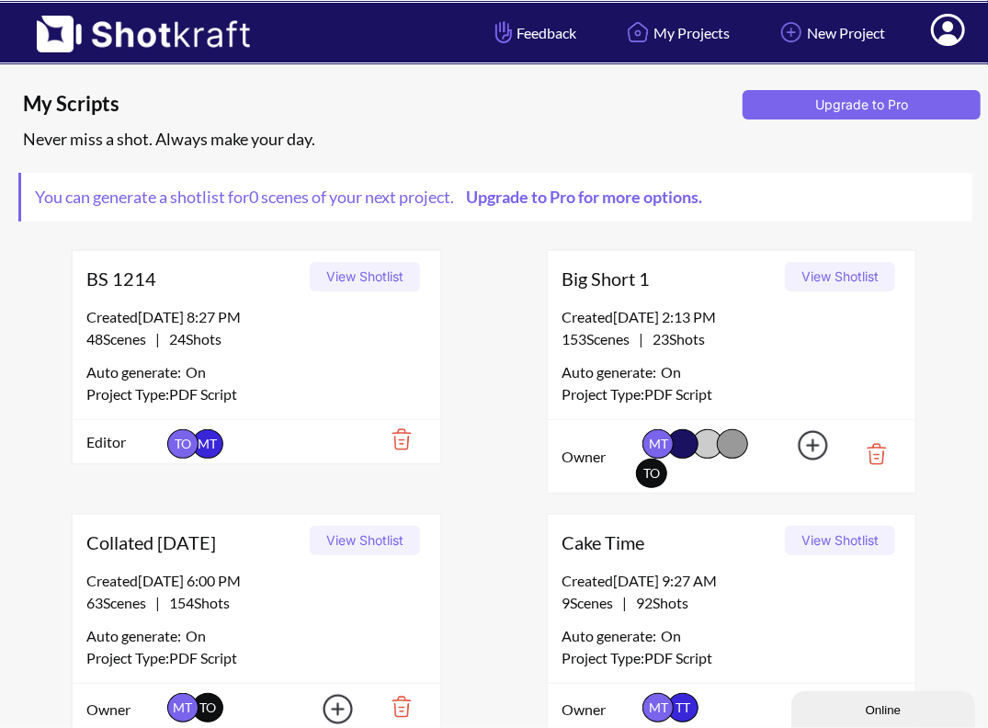
click at [840, 267] on button "View Shotlist" at bounding box center [840, 276] width 110 height 29
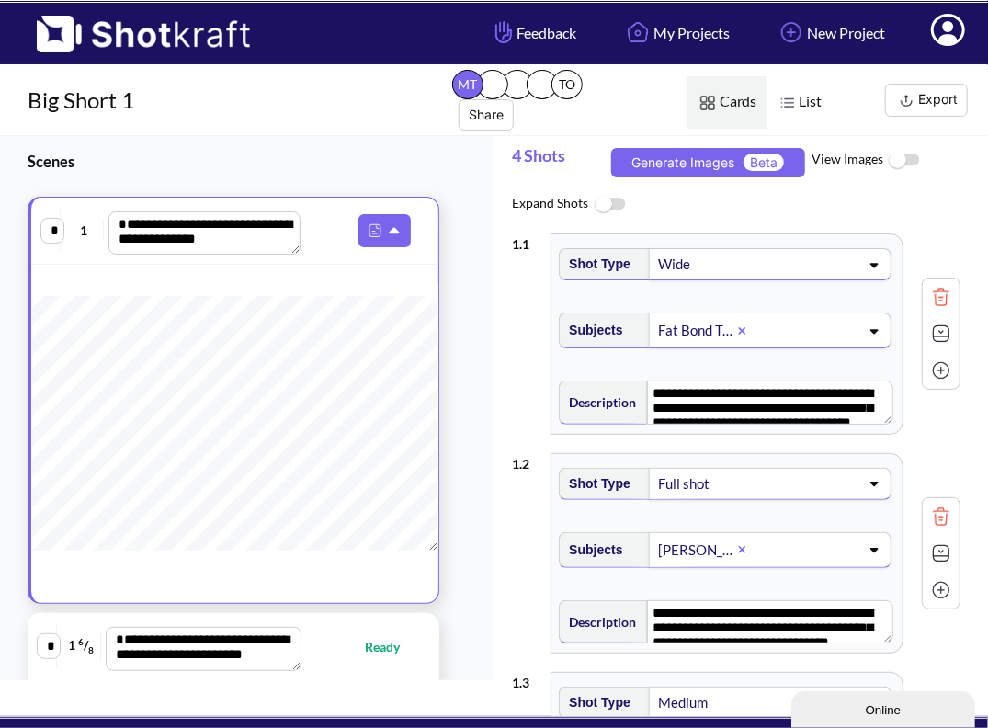
click at [908, 152] on img at bounding box center [903, 161] width 41 height 40
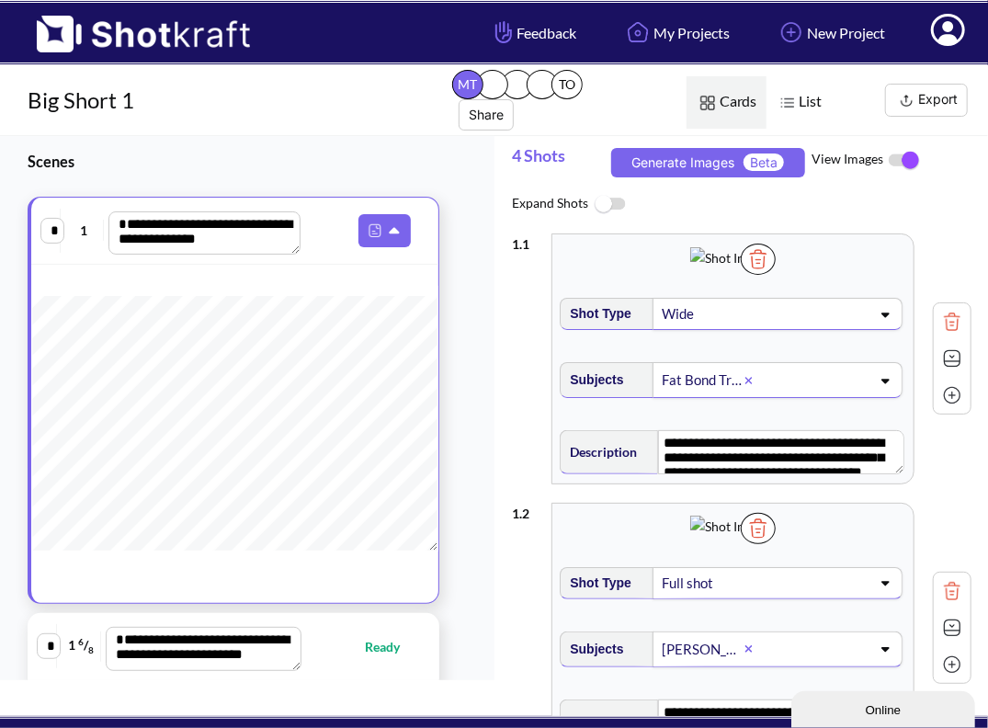
click at [776, 275] on img at bounding box center [758, 259] width 35 height 31
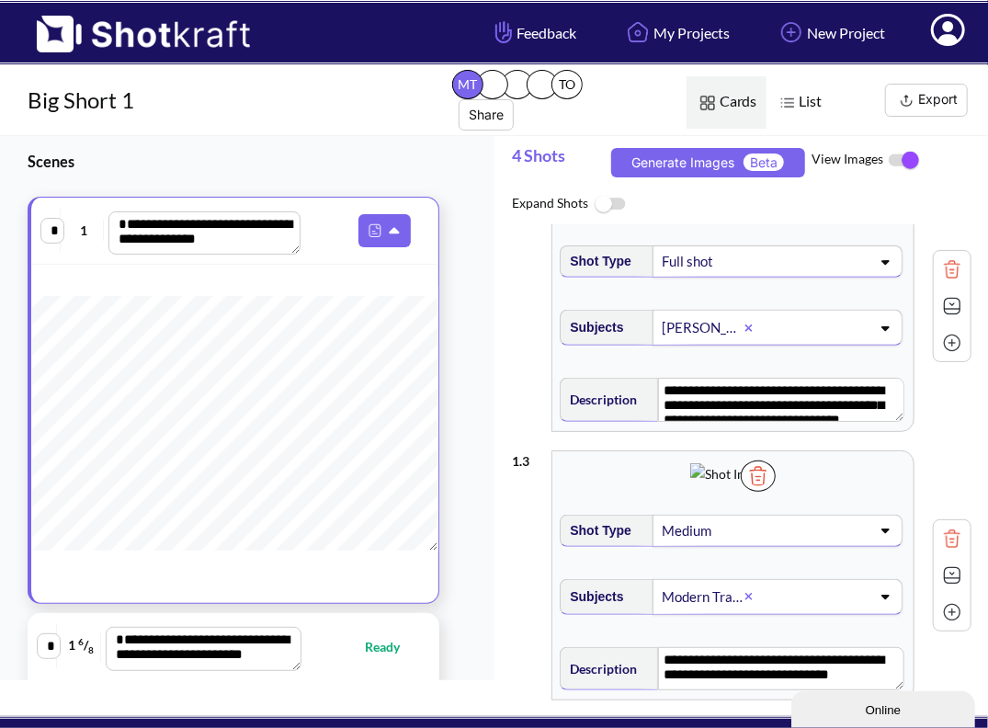
scroll to position [331, 0]
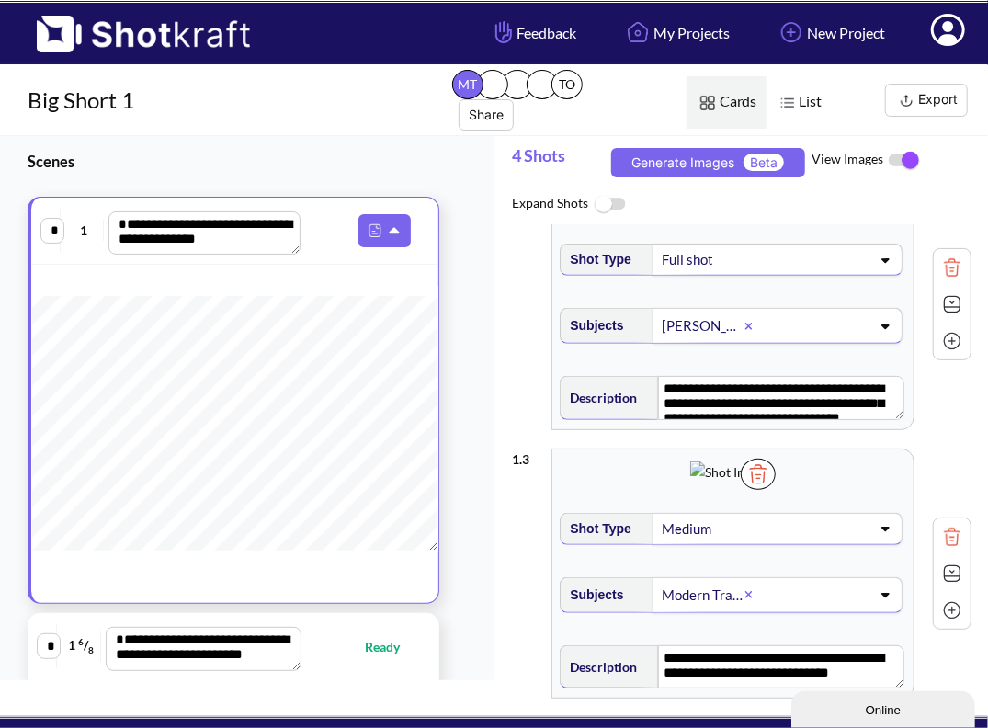
click at [776, 221] on img at bounding box center [758, 204] width 35 height 31
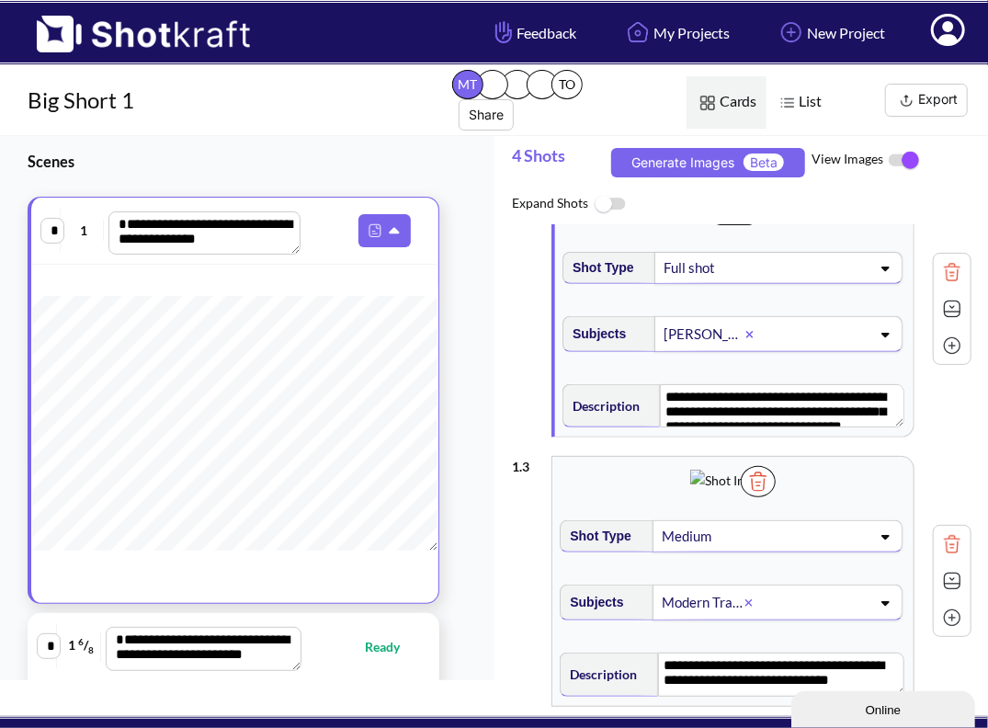
scroll to position [0, 0]
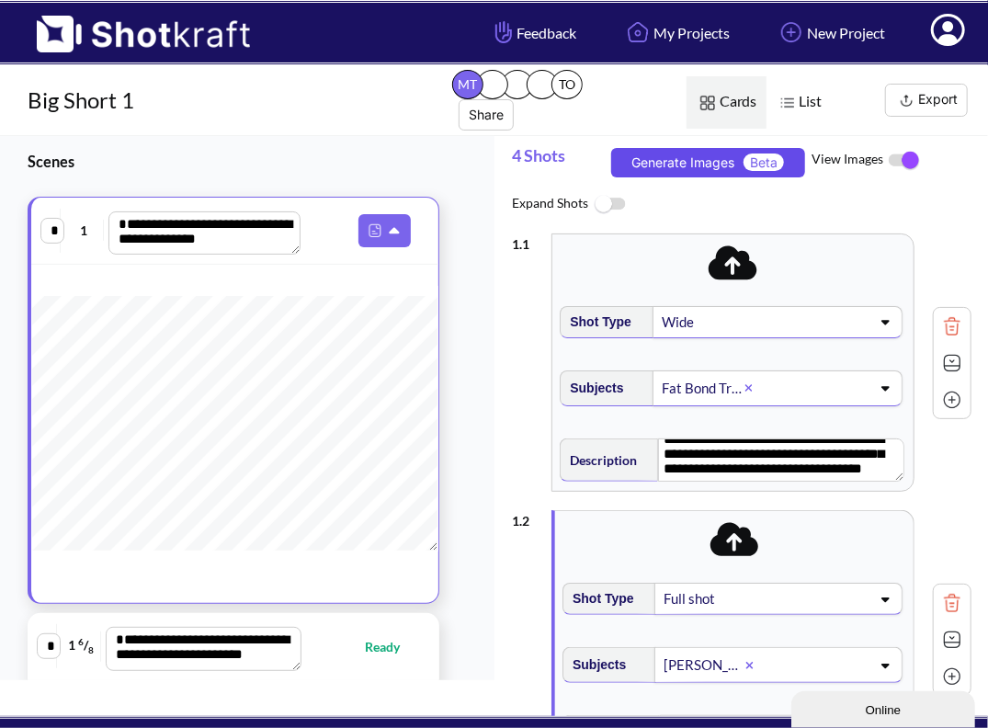
click at [676, 160] on button "Generate Images Beta" at bounding box center [708, 162] width 195 height 29
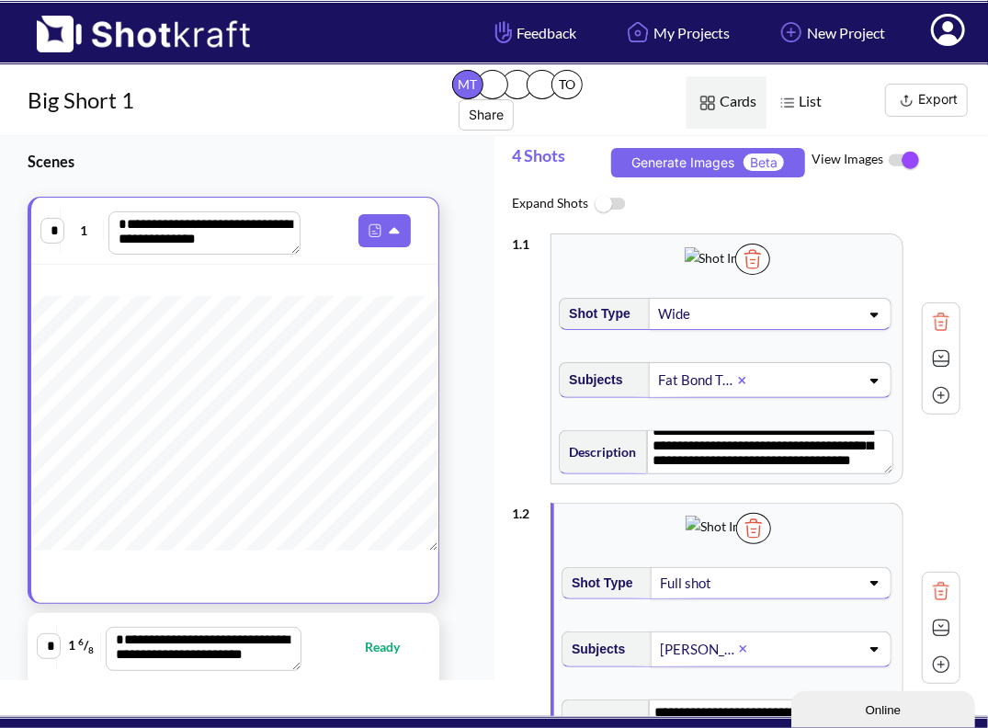
click at [955, 30] on icon at bounding box center [948, 30] width 34 height 32
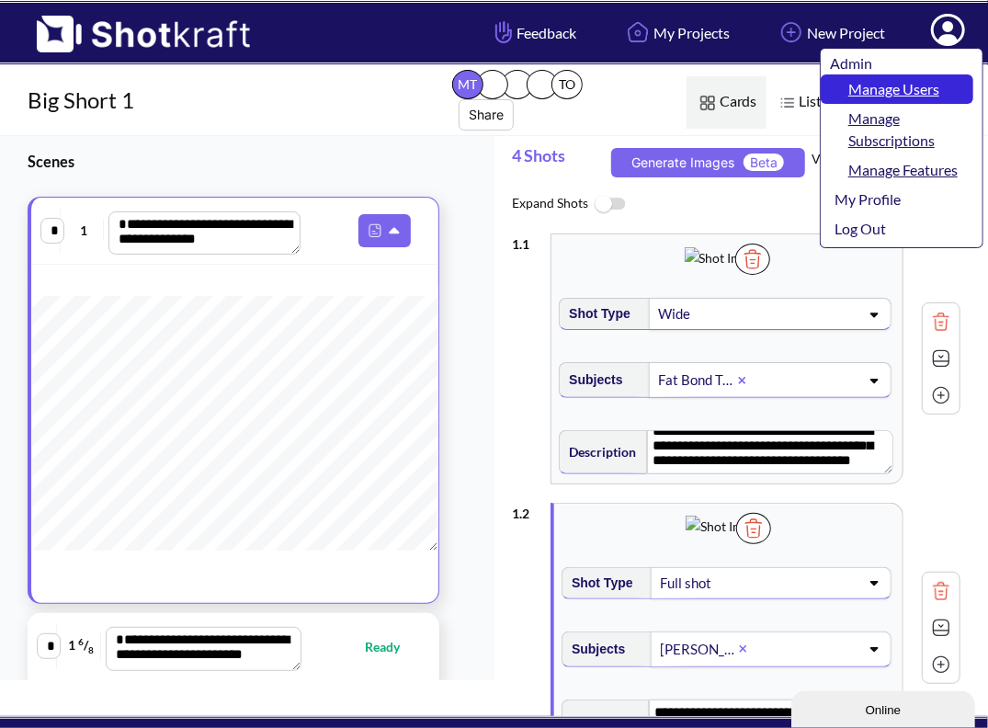
click at [921, 89] on link "Manage Users" at bounding box center [897, 88] width 153 height 29
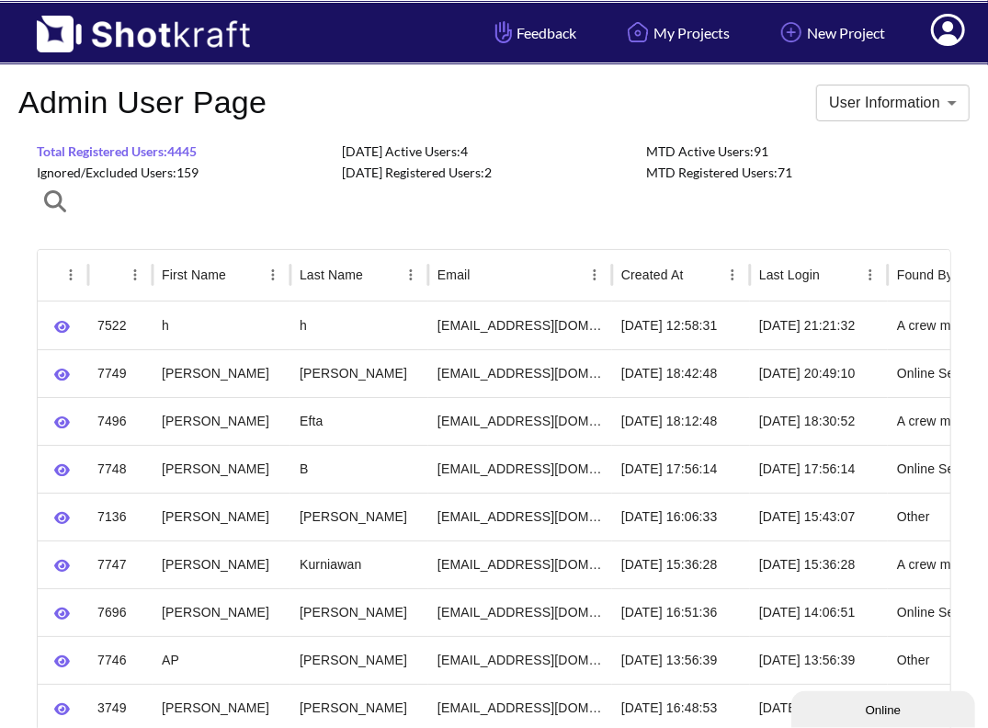
click at [143, 174] on span "Ignored/Excluded Users: 159" at bounding box center [118, 173] width 162 height 16
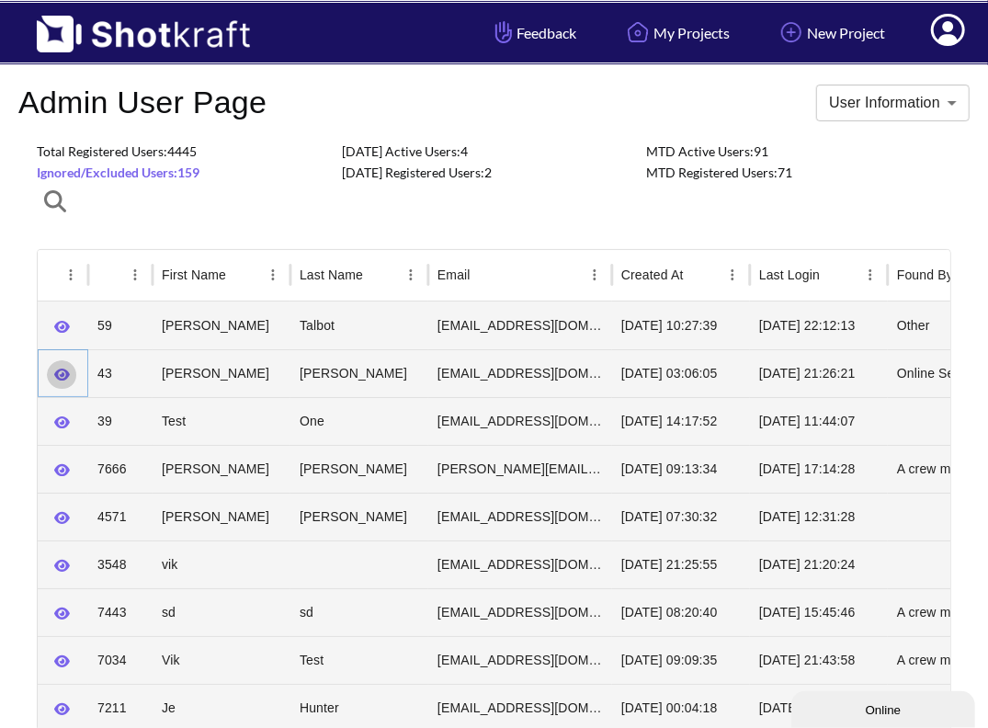
click at [54, 368] on icon "button" at bounding box center [62, 375] width 16 height 14
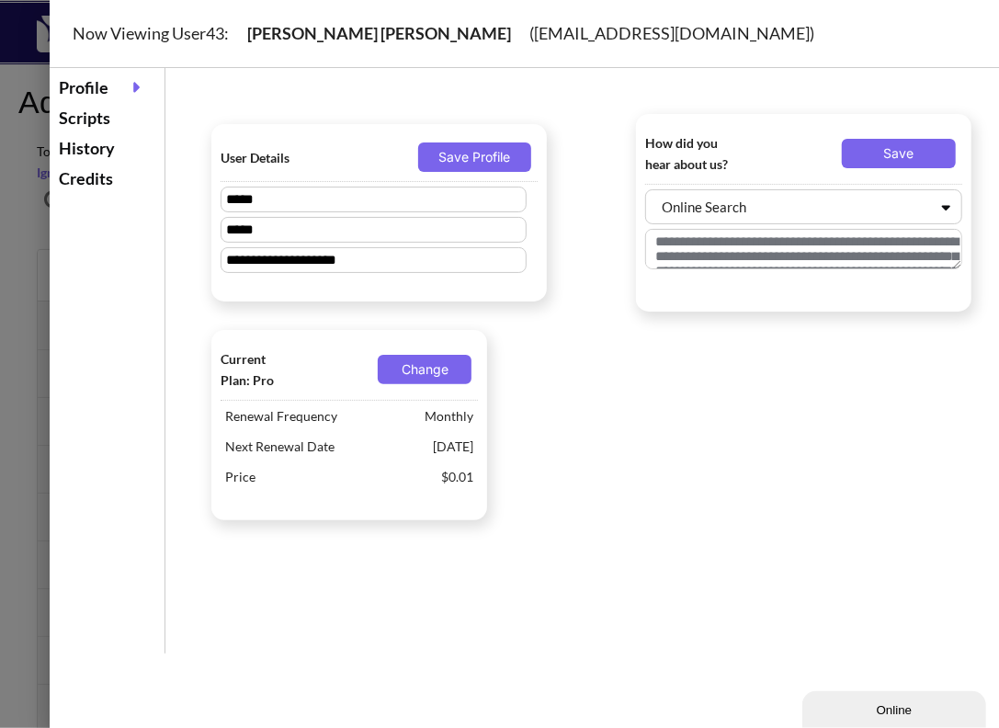
click at [70, 112] on div "Scripts" at bounding box center [107, 118] width 106 height 30
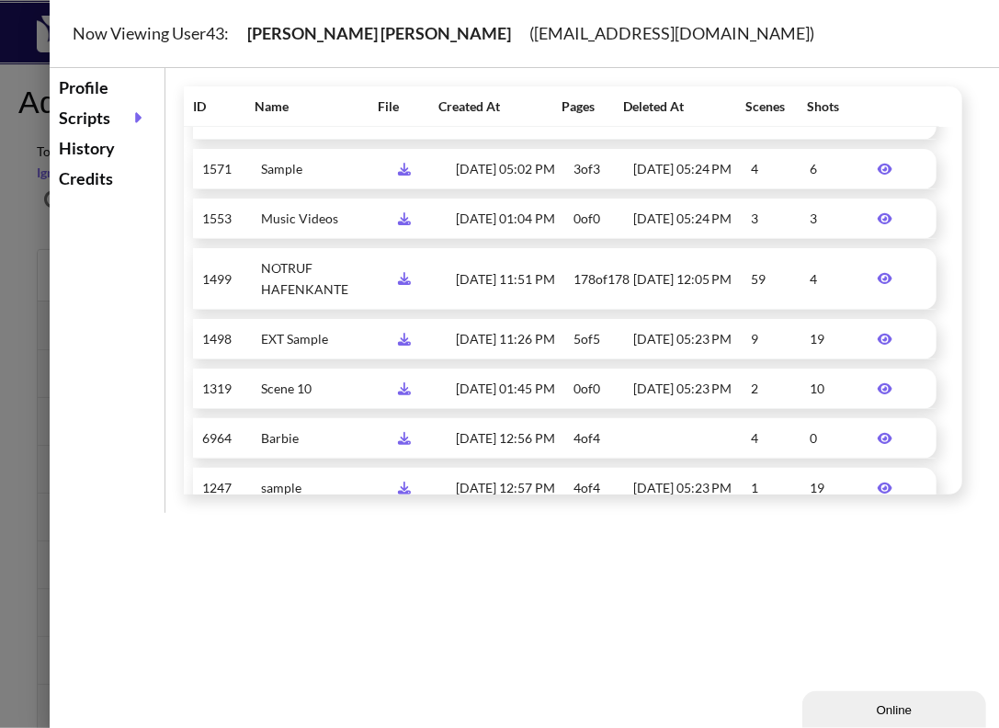
scroll to position [1599, 0]
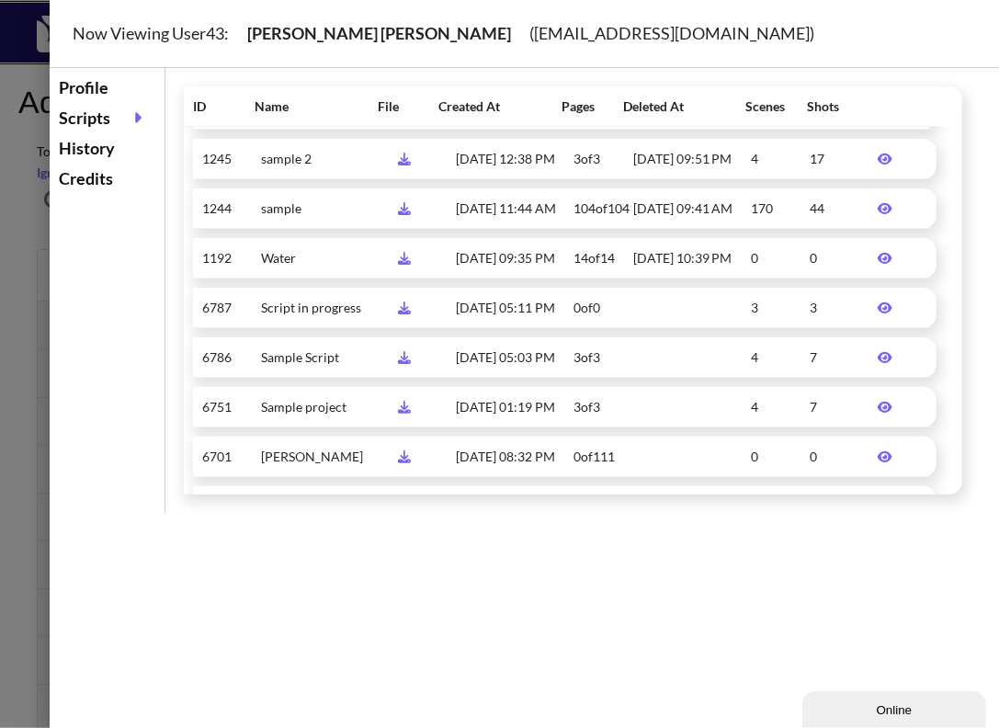
click at [878, 363] on icon at bounding box center [885, 357] width 15 height 11
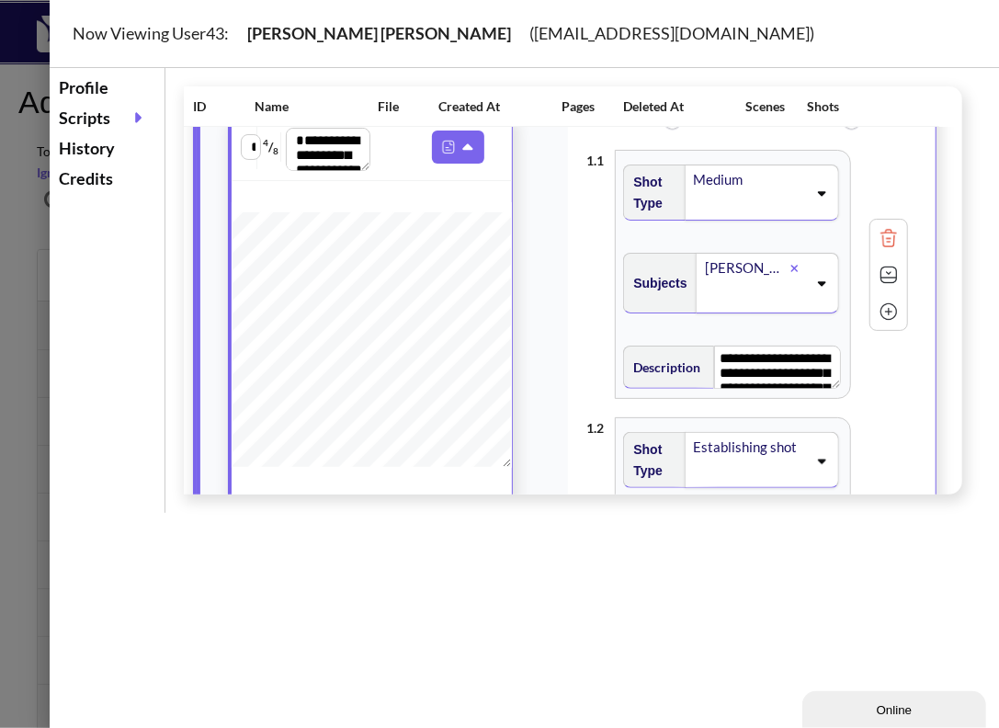
scroll to position [1879, 0]
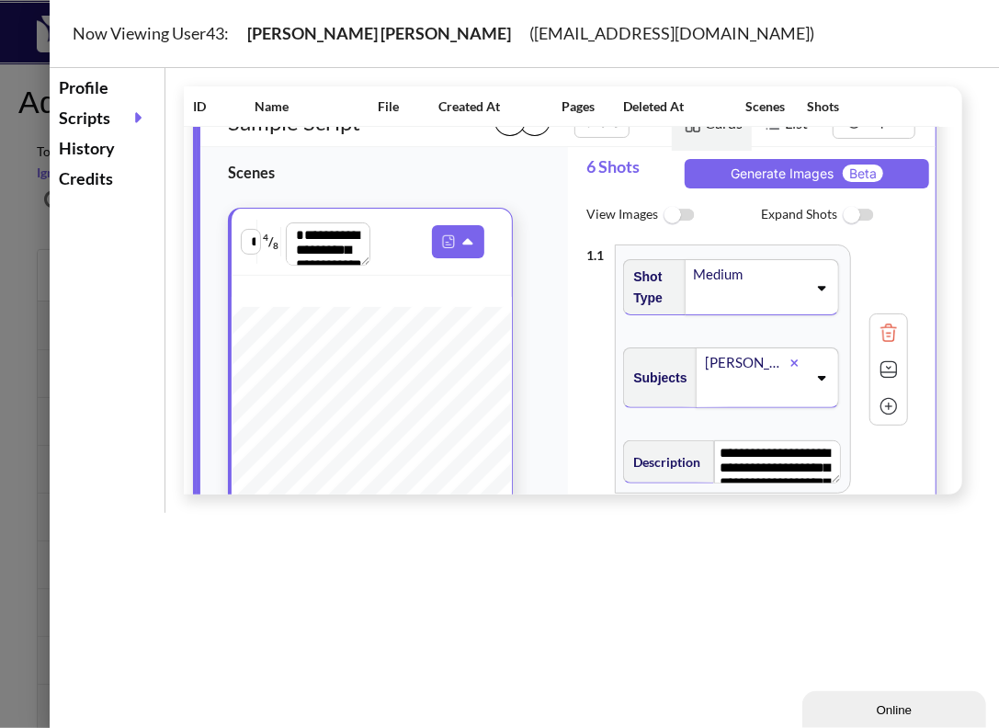
click at [671, 235] on img at bounding box center [678, 216] width 41 height 40
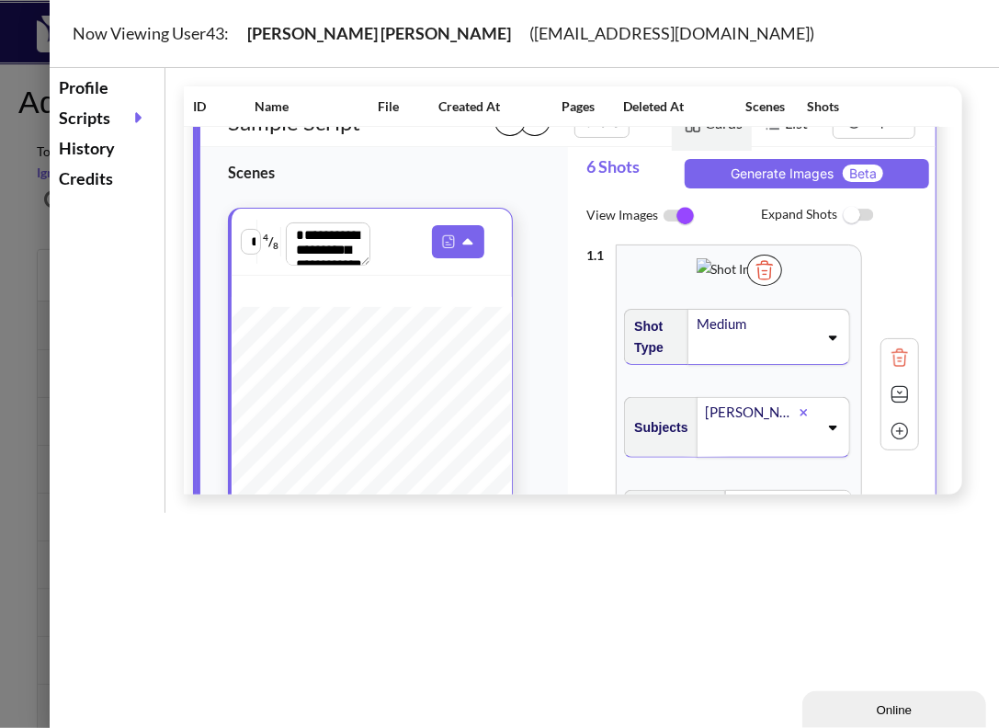
click at [782, 286] on img at bounding box center [764, 270] width 35 height 31
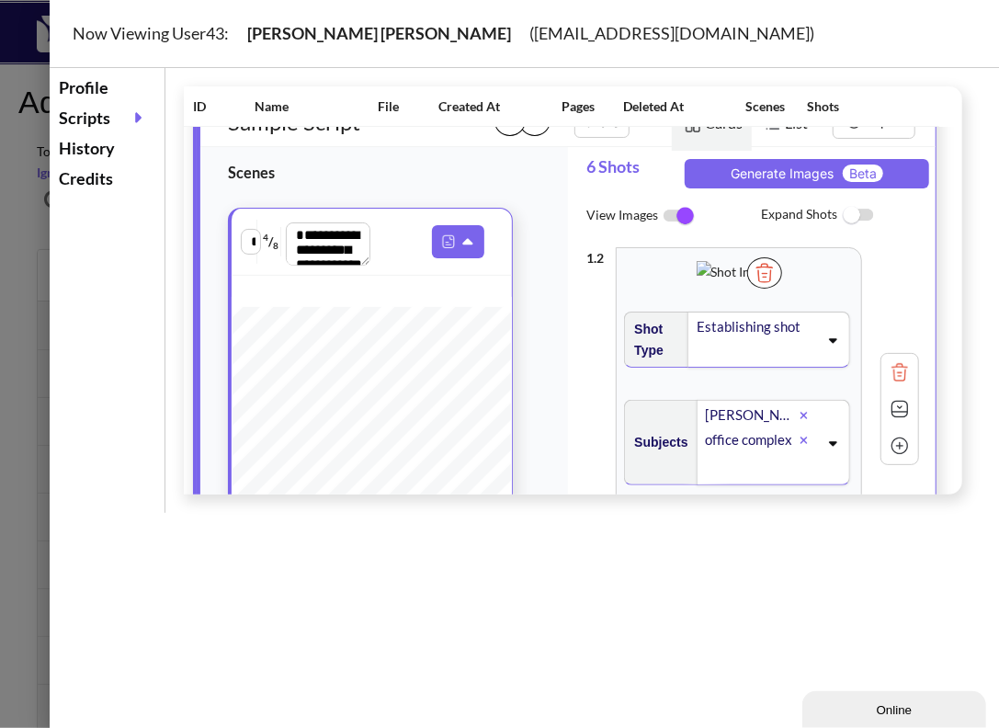
scroll to position [324, 0]
click at [782, 287] on img at bounding box center [764, 270] width 35 height 31
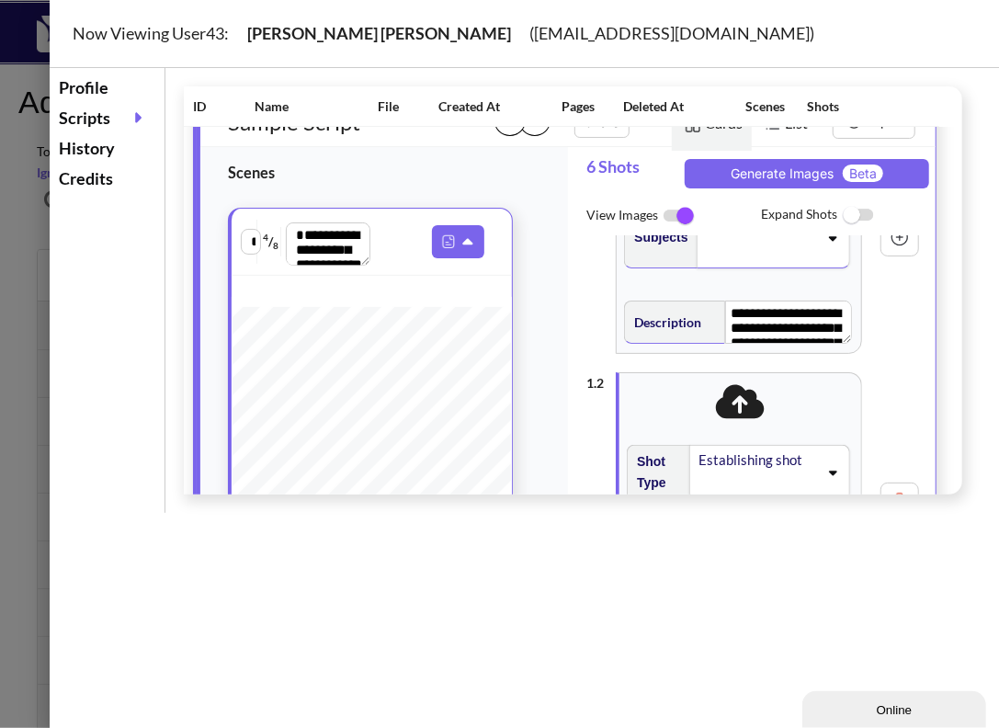
scroll to position [0, 0]
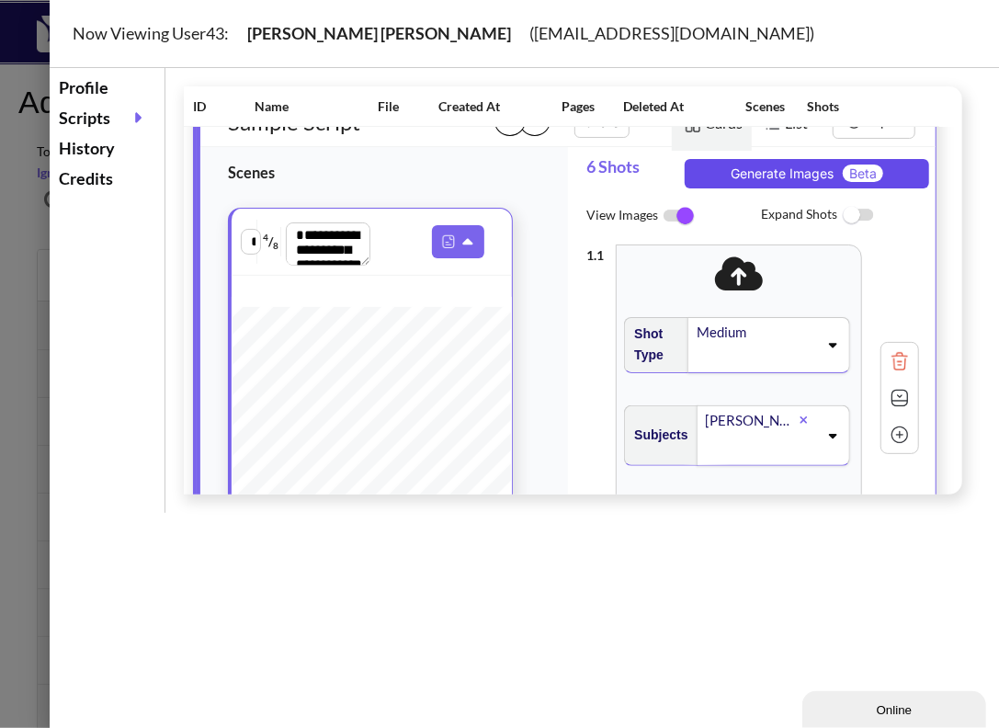
click at [780, 188] on button "Generate Images Beta" at bounding box center [807, 173] width 244 height 29
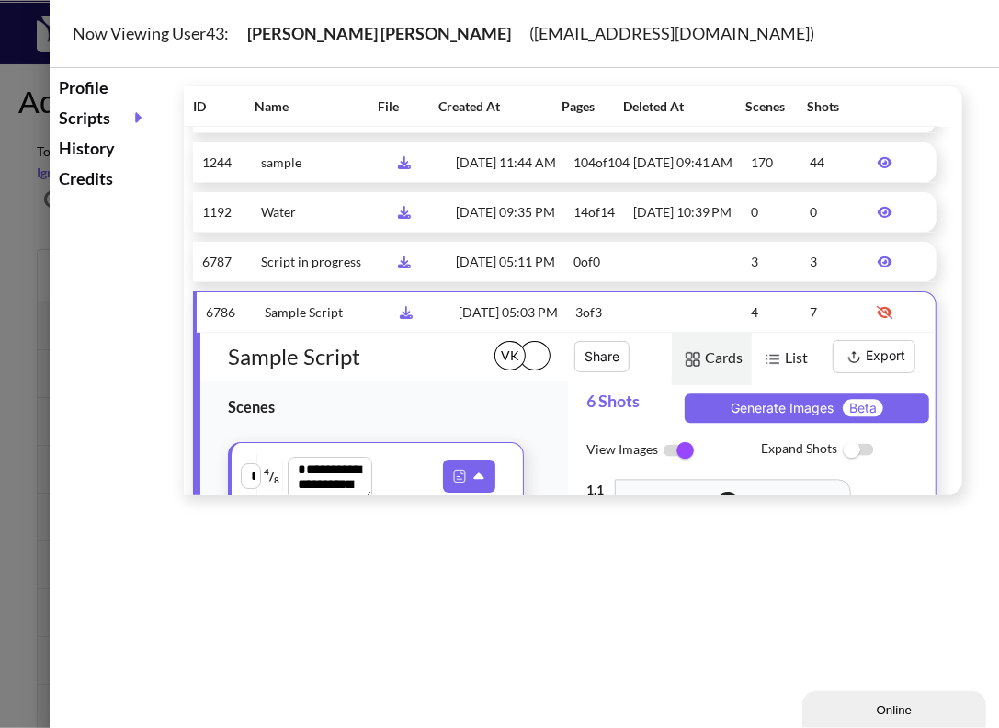
scroll to position [1646, 0]
click at [879, 318] on icon at bounding box center [885, 311] width 17 height 13
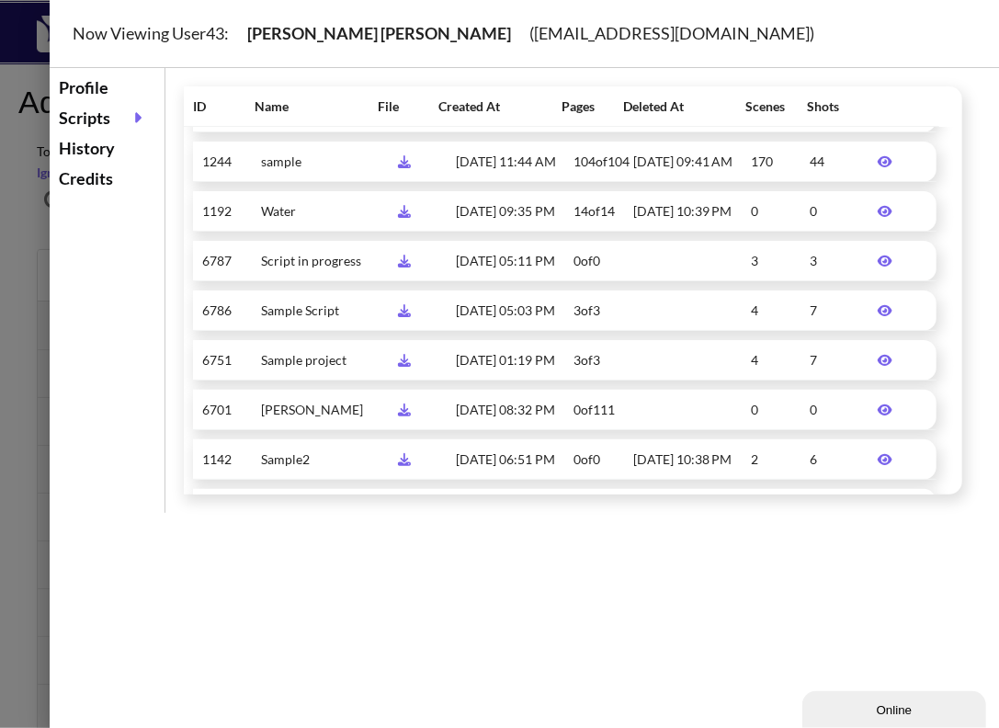
click at [879, 316] on icon at bounding box center [885, 310] width 15 height 11
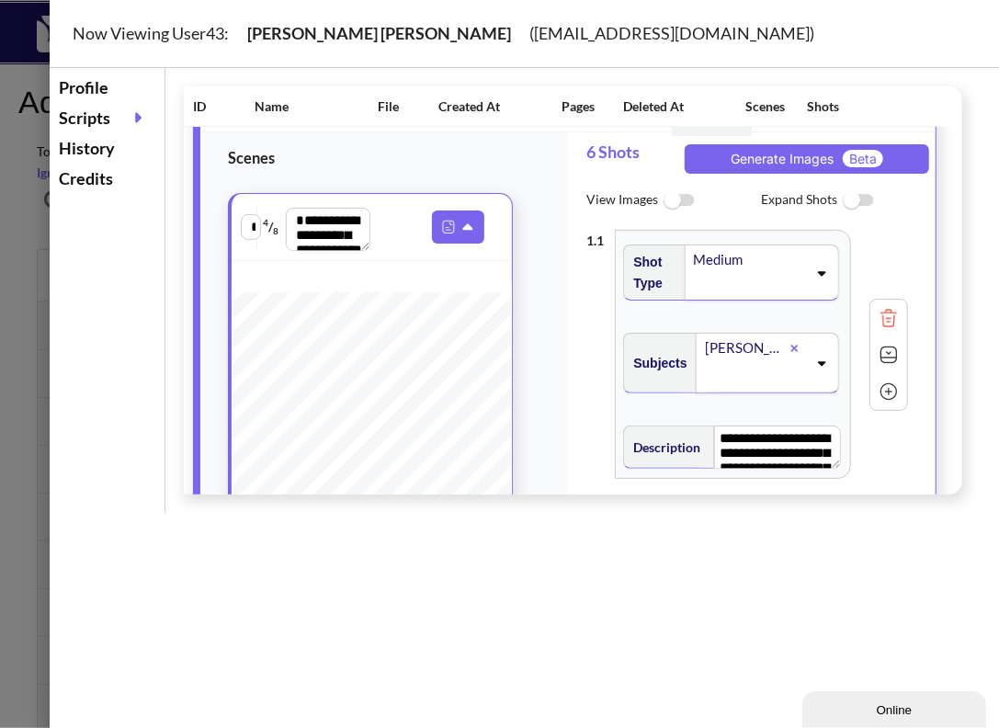
scroll to position [1896, 0]
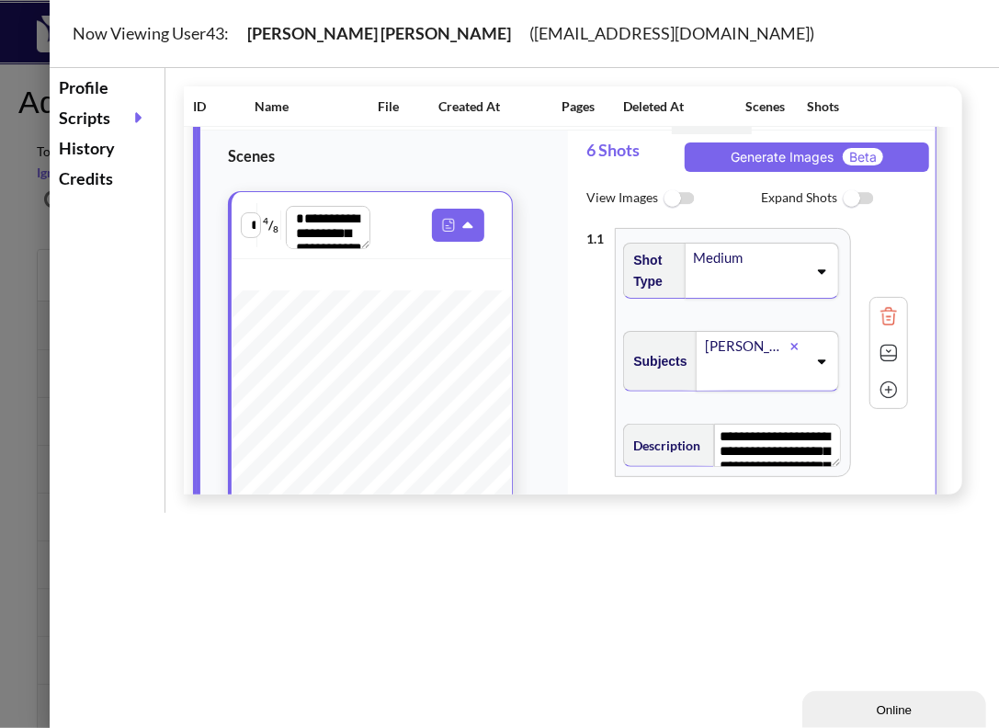
click at [669, 219] on img at bounding box center [678, 199] width 41 height 40
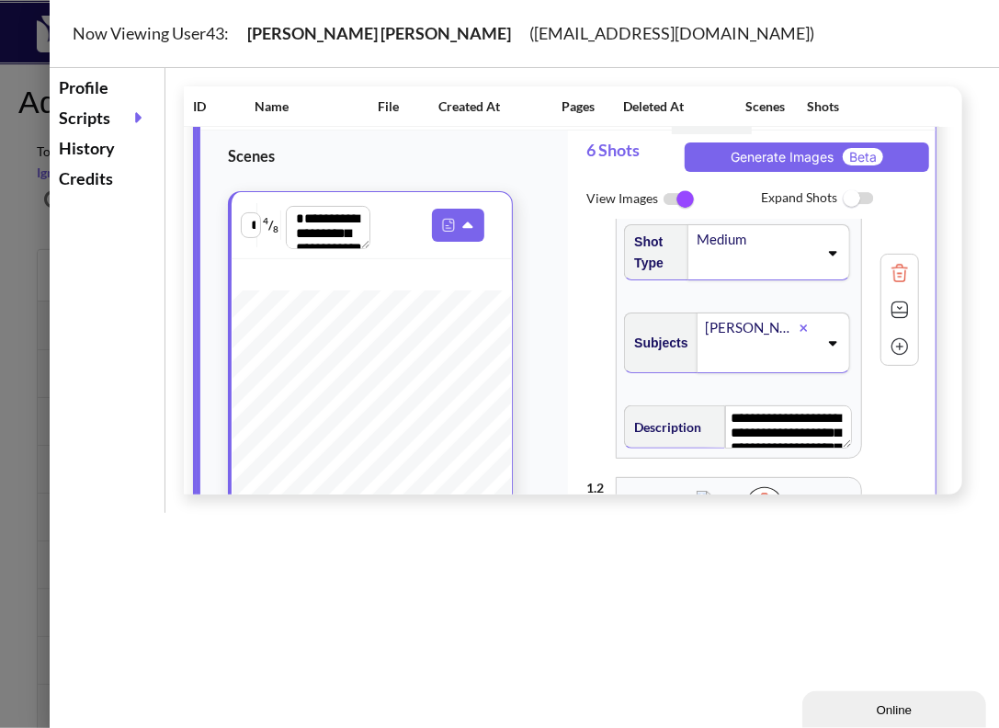
scroll to position [0, 0]
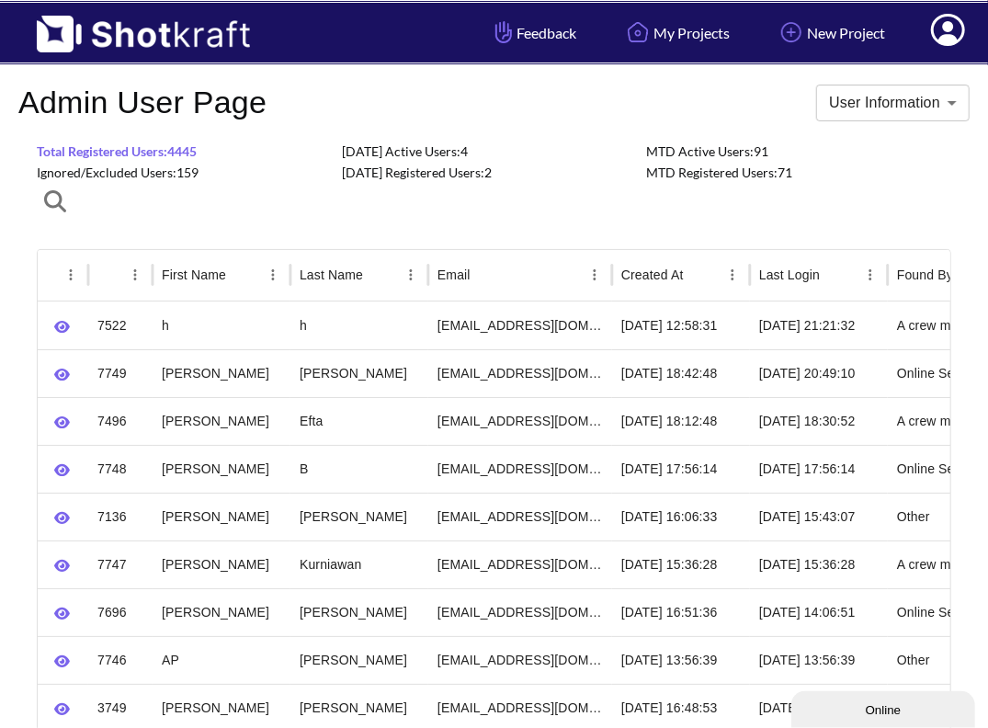
click at [135, 170] on span "Ignored/Excluded Users: 159" at bounding box center [118, 173] width 162 height 16
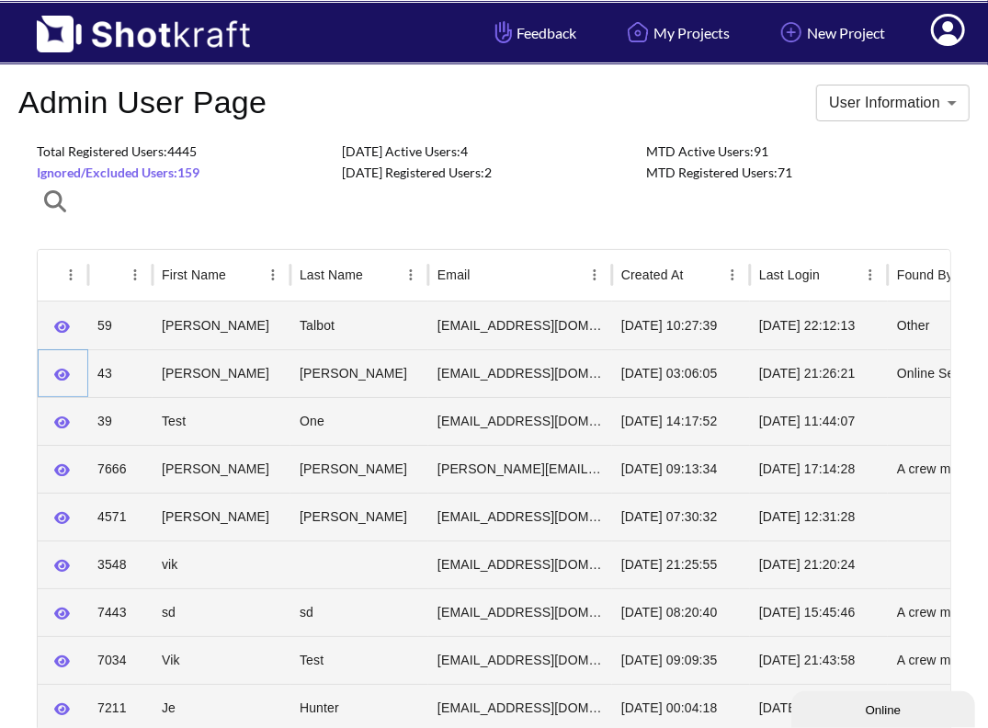
click at [62, 370] on icon "button" at bounding box center [62, 375] width 16 height 12
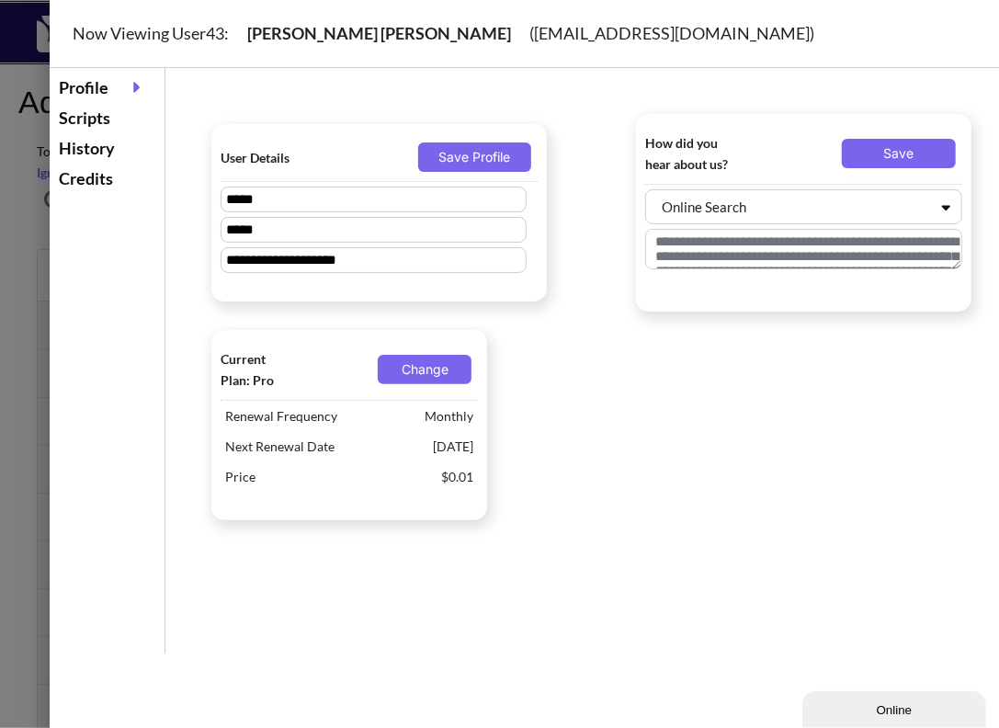
click at [85, 120] on div "Scripts" at bounding box center [107, 118] width 106 height 30
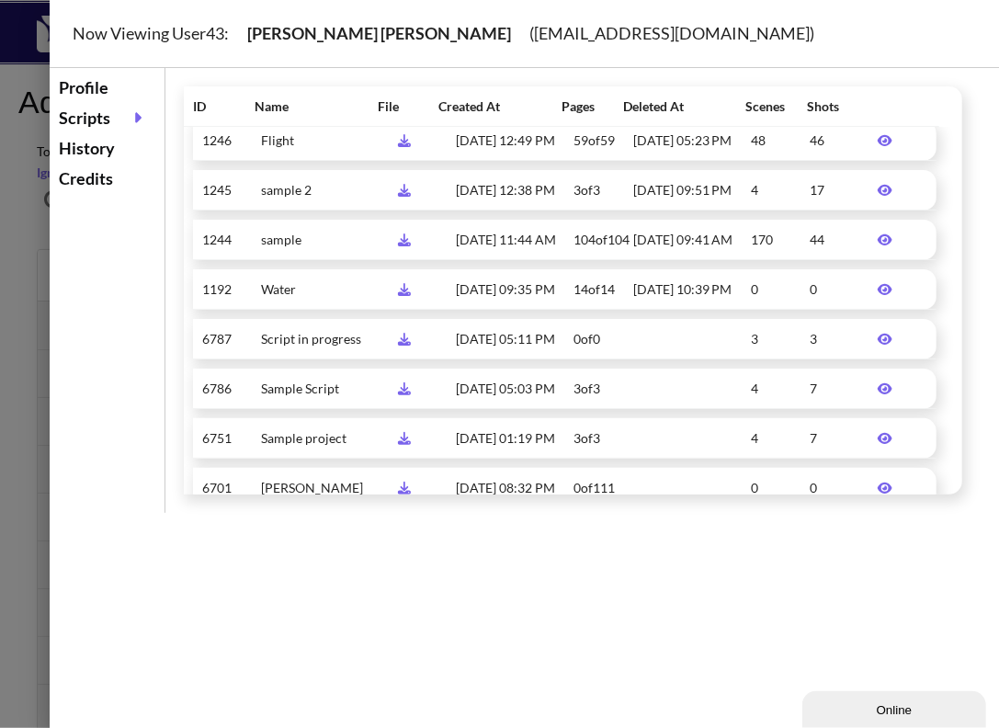
scroll to position [1566, 0]
click at [878, 396] on icon at bounding box center [885, 390] width 15 height 11
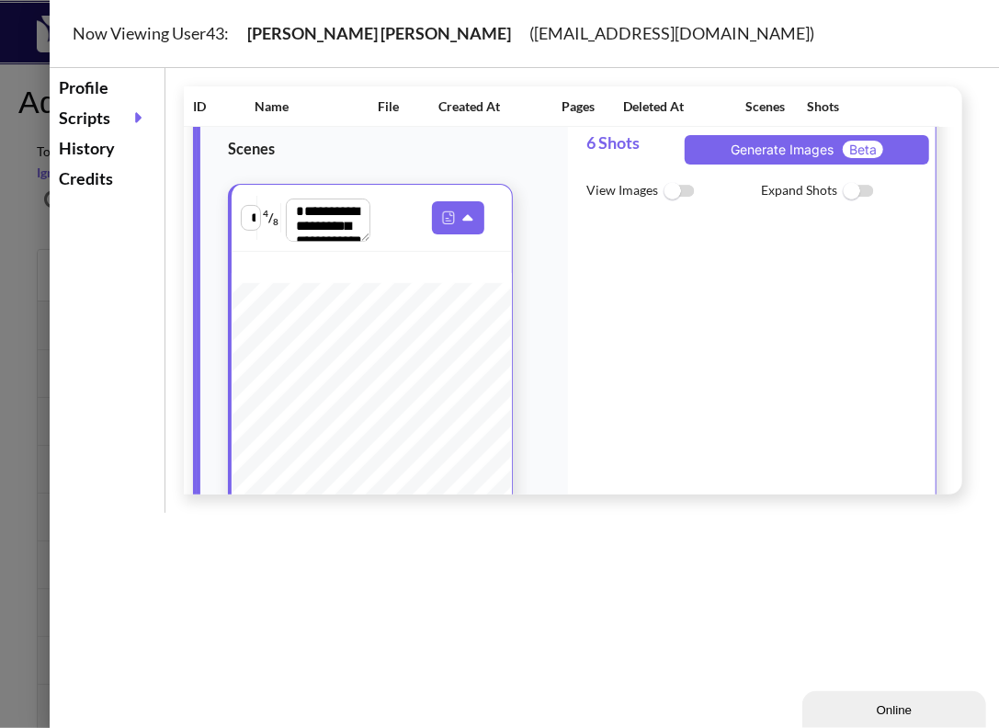
scroll to position [1904, 0]
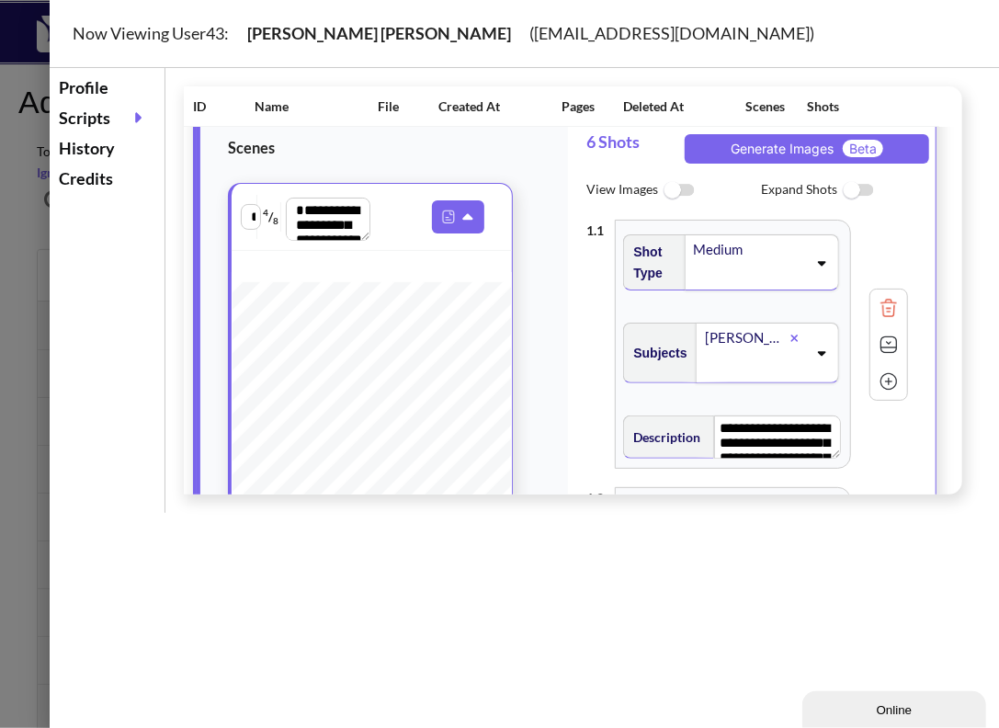
click at [679, 210] on img at bounding box center [678, 191] width 41 height 40
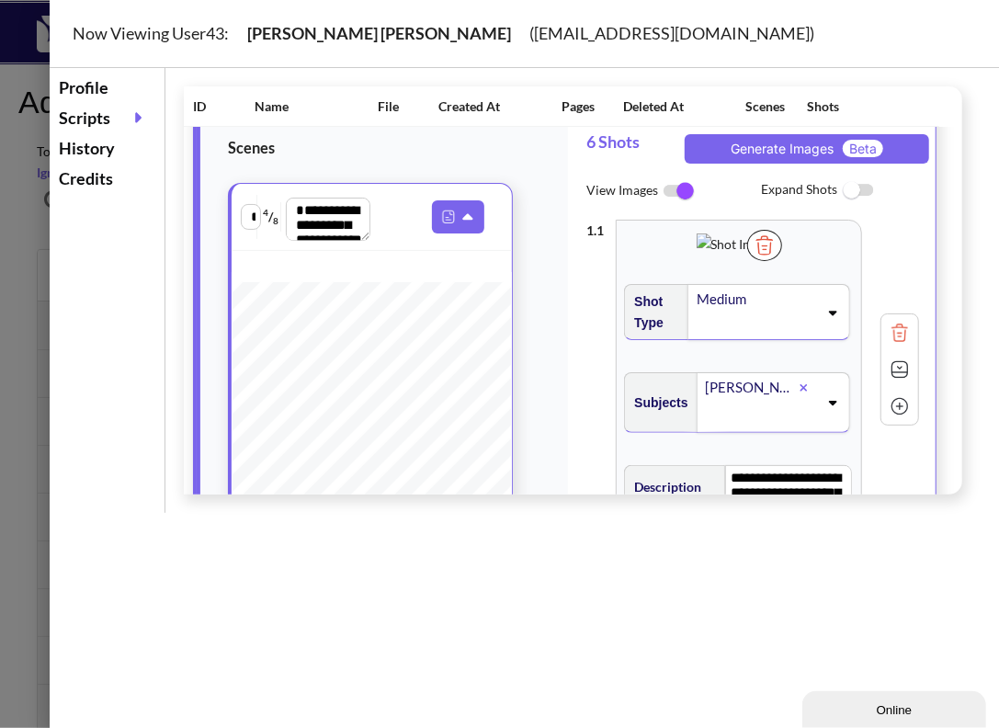
click at [782, 261] on img at bounding box center [764, 245] width 35 height 31
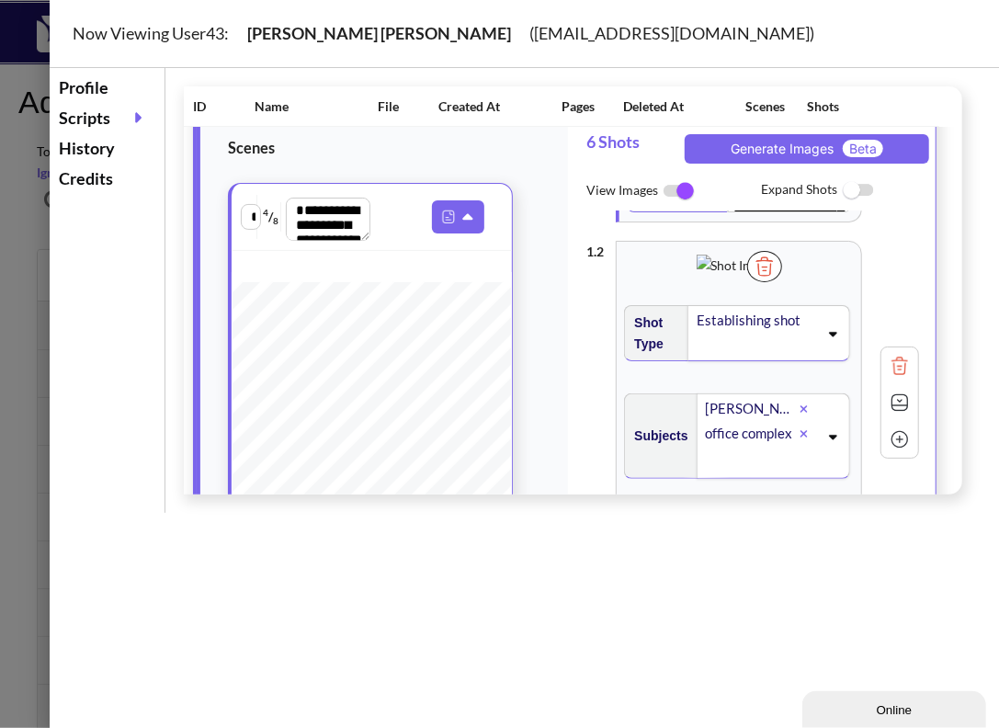
scroll to position [305, 0]
click at [782, 281] on img at bounding box center [764, 265] width 35 height 31
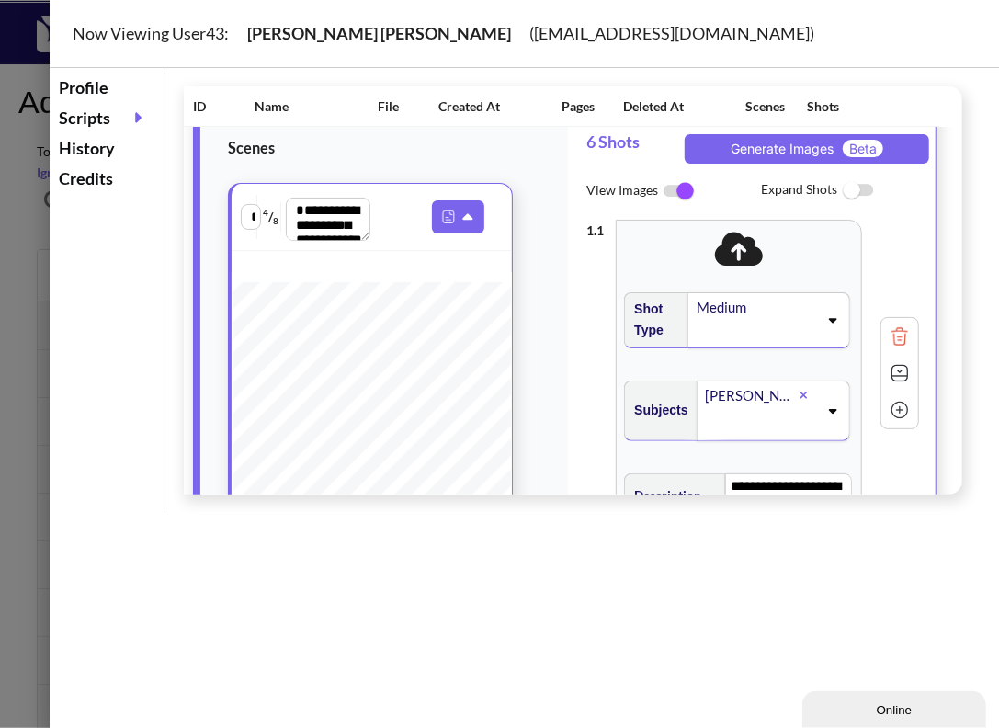
scroll to position [0, 0]
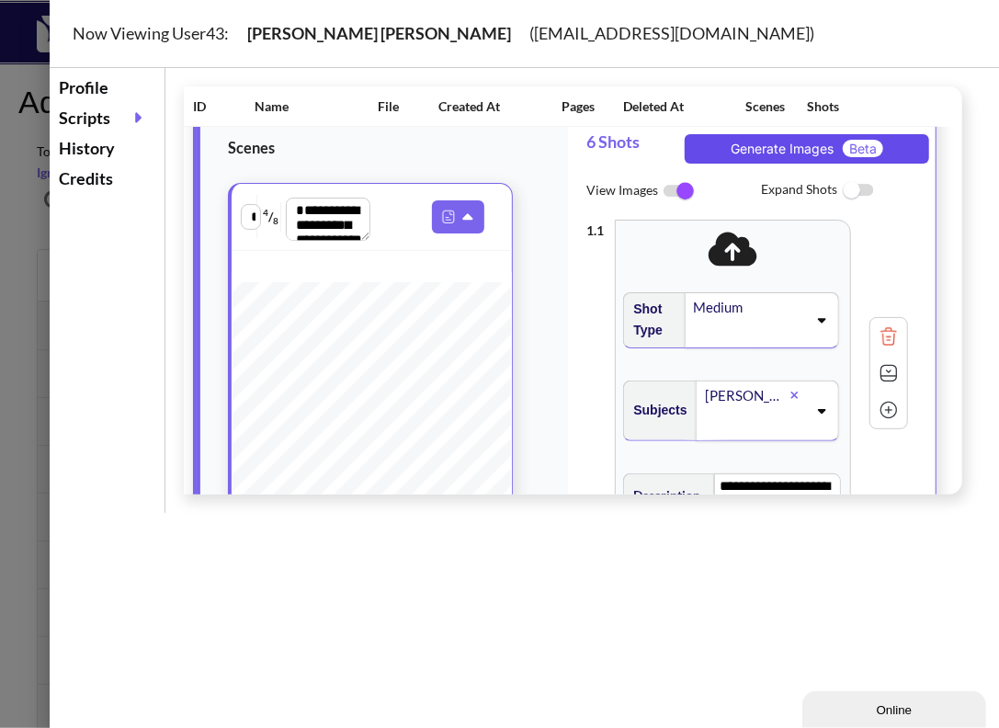
click at [799, 164] on button "Generate Images Beta" at bounding box center [807, 148] width 244 height 29
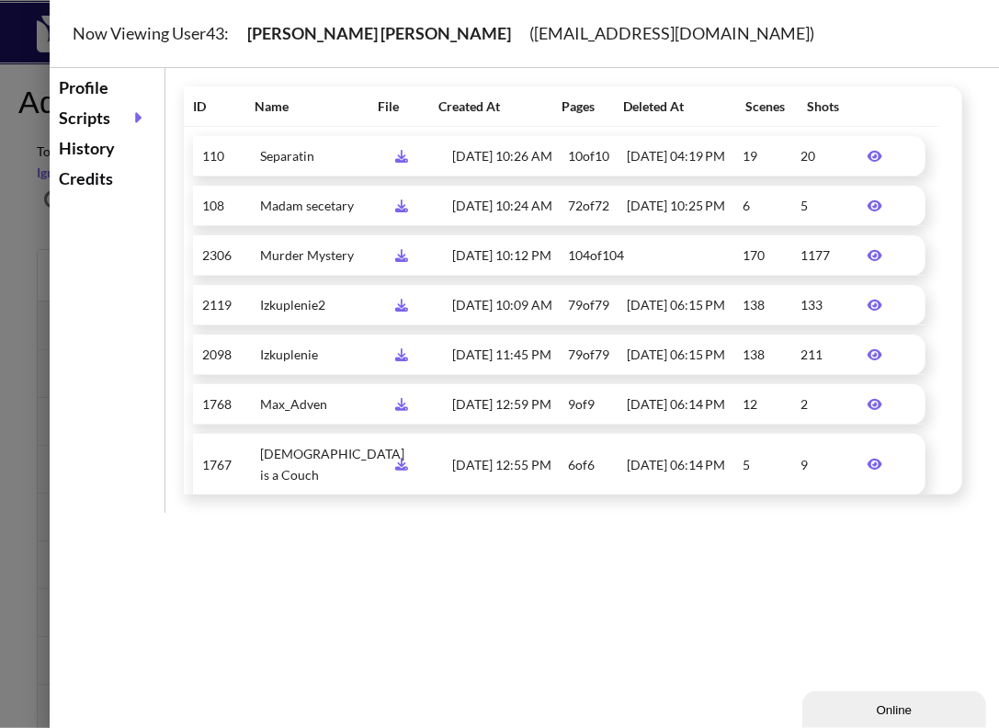
click at [33, 289] on div at bounding box center [499, 364] width 999 height 728
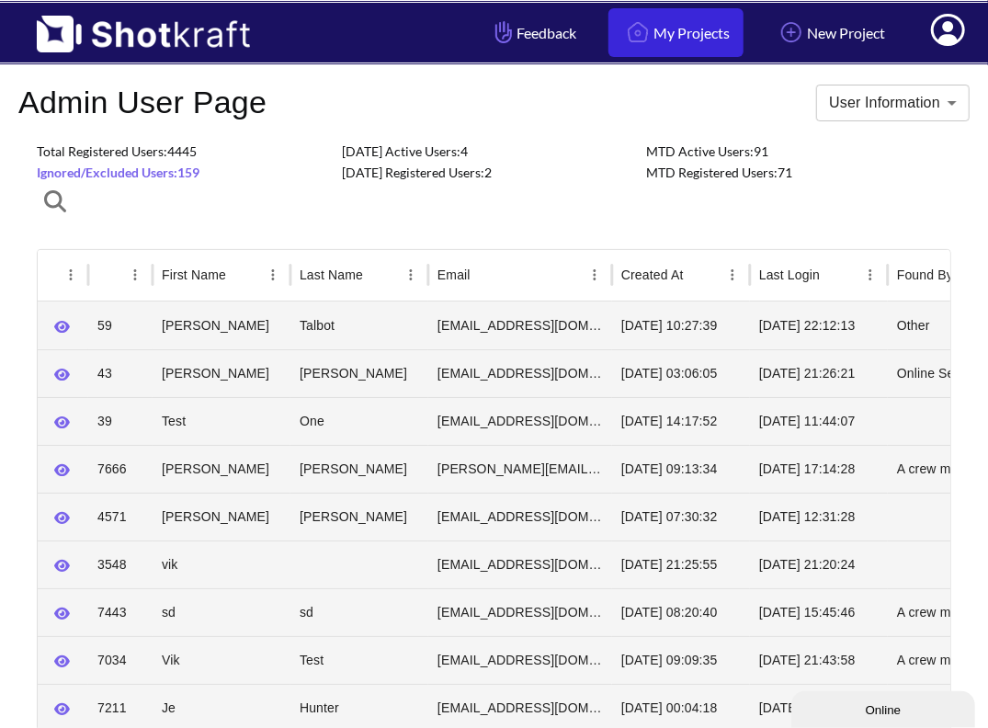
click at [698, 16] on link "My Projects" at bounding box center [675, 32] width 135 height 49
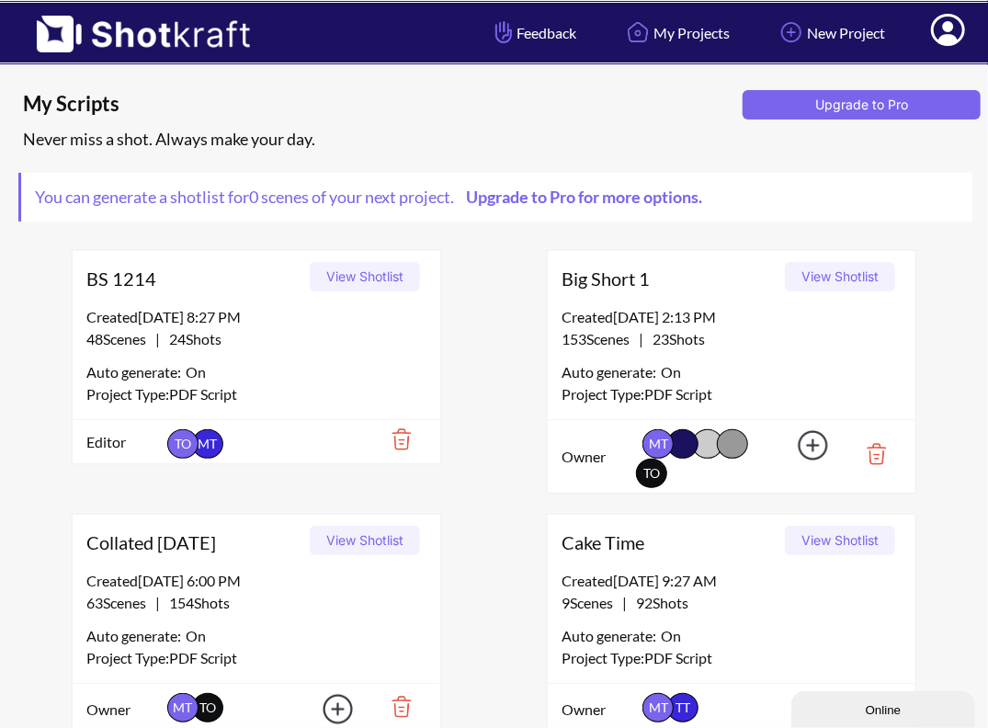
click at [849, 271] on button "View Shotlist" at bounding box center [840, 276] width 110 height 29
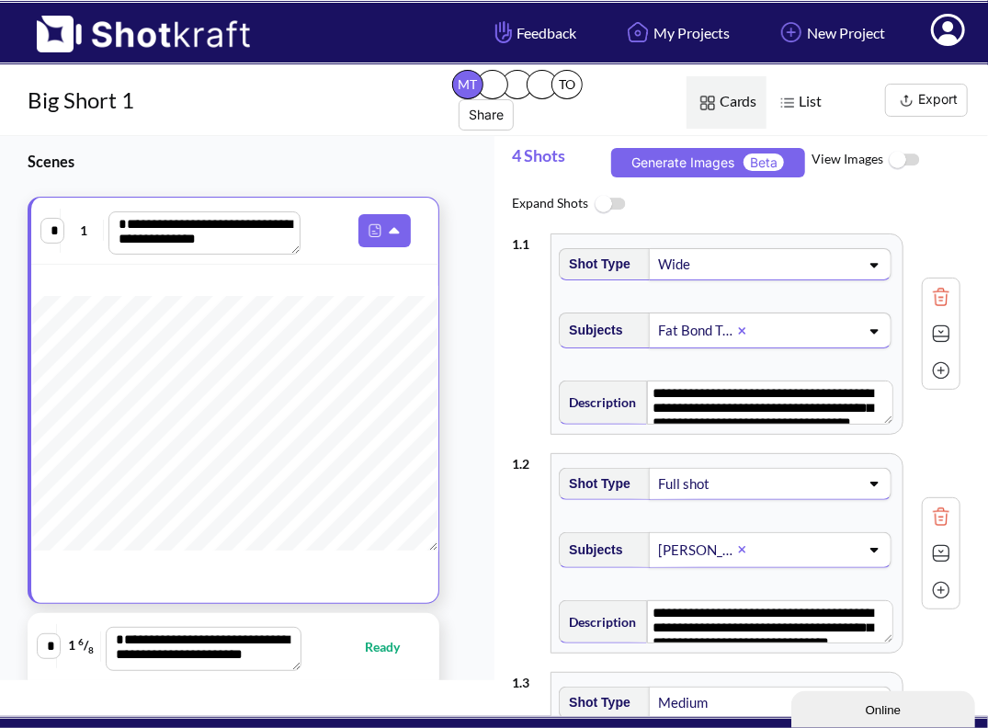
click at [910, 155] on img at bounding box center [903, 161] width 41 height 40
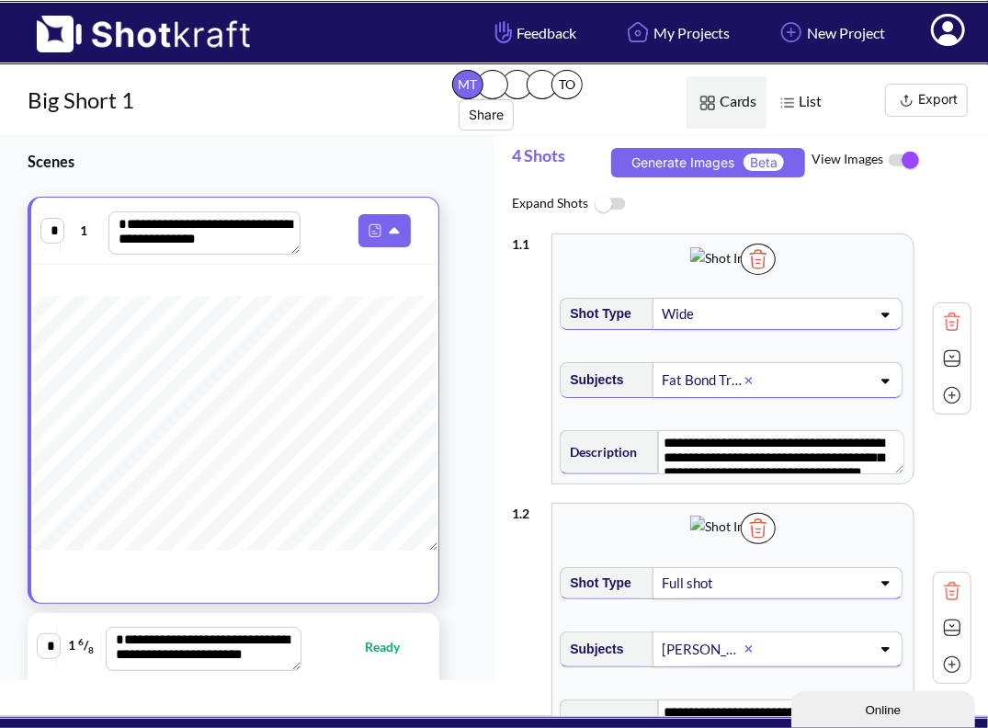
click at [776, 275] on img at bounding box center [758, 259] width 35 height 31
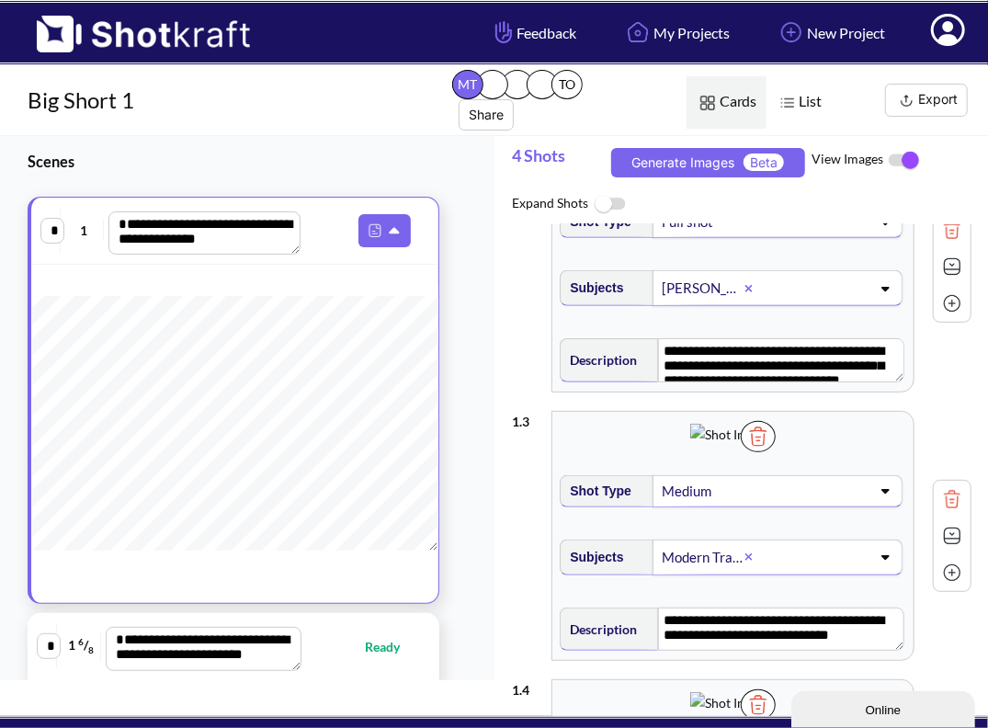
scroll to position [369, 0]
click at [776, 183] on img at bounding box center [758, 167] width 35 height 31
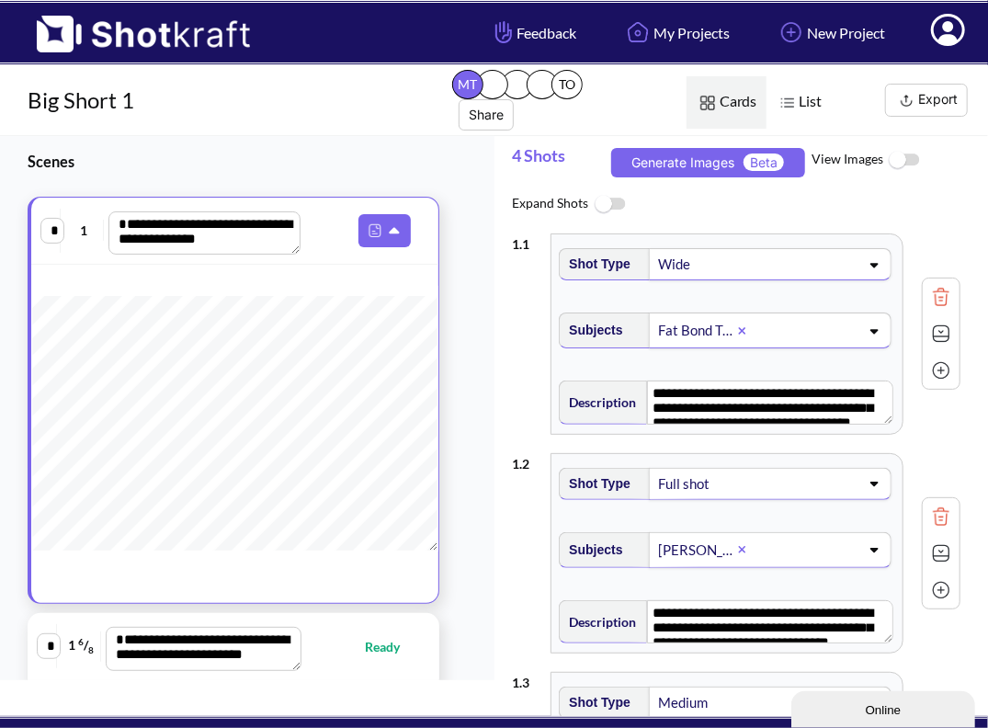
click at [902, 154] on img at bounding box center [903, 161] width 41 height 40
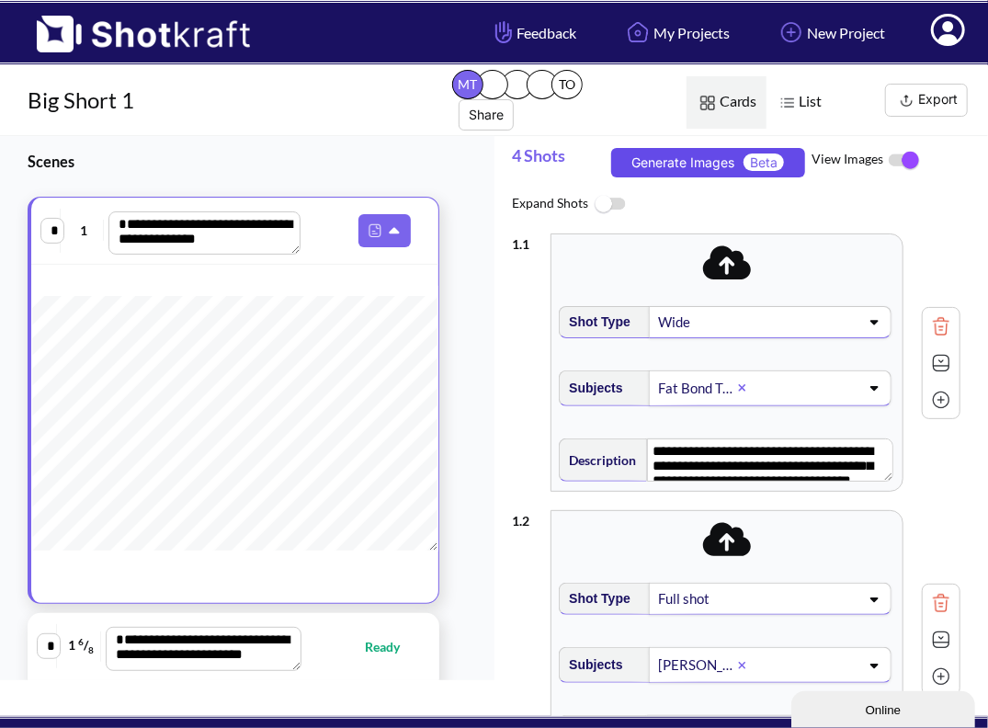
click at [709, 167] on button "Generate Images Beta" at bounding box center [708, 162] width 195 height 29
